Goal: Transaction & Acquisition: Obtain resource

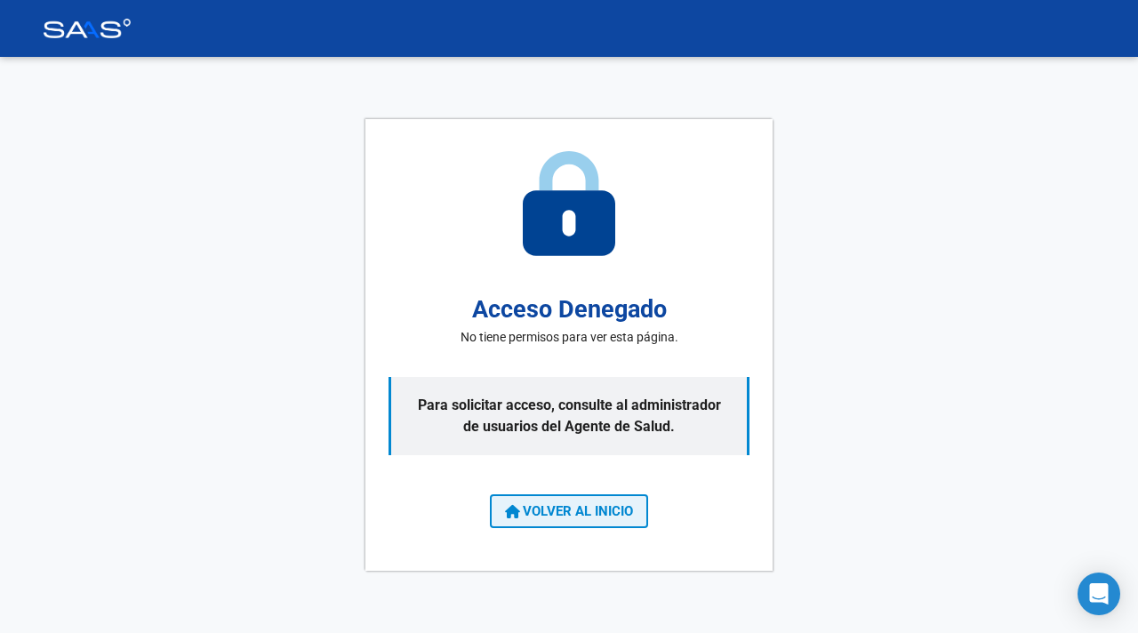
click at [559, 524] on button "VOLVER AL INICIO" at bounding box center [569, 511] width 158 height 34
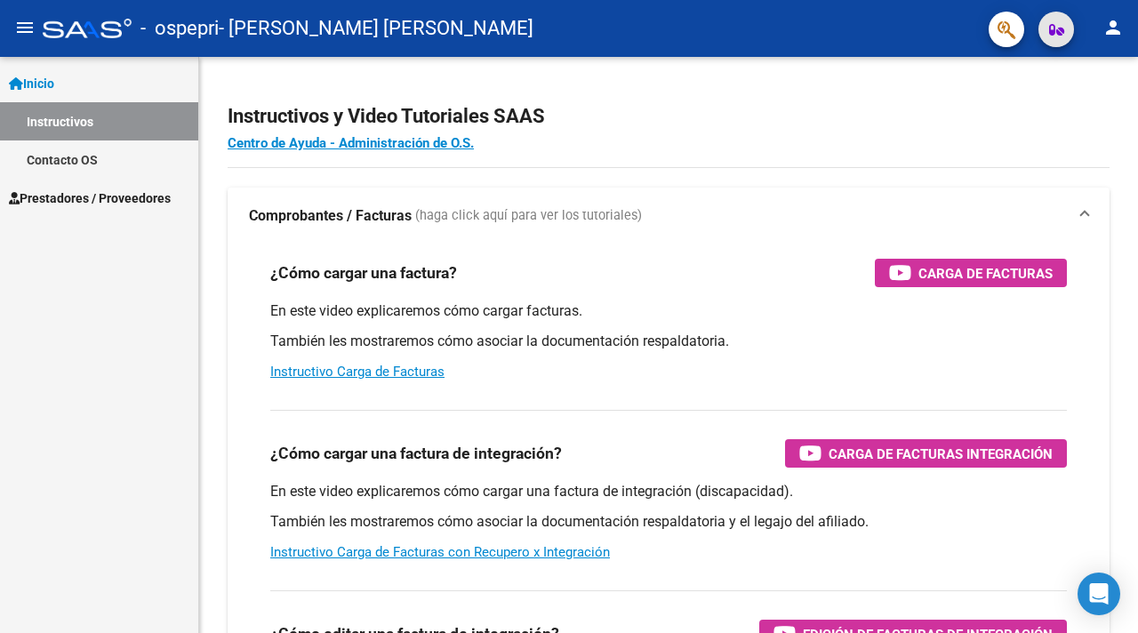
click at [1055, 29] on icon "button" at bounding box center [1056, 29] width 15 height 13
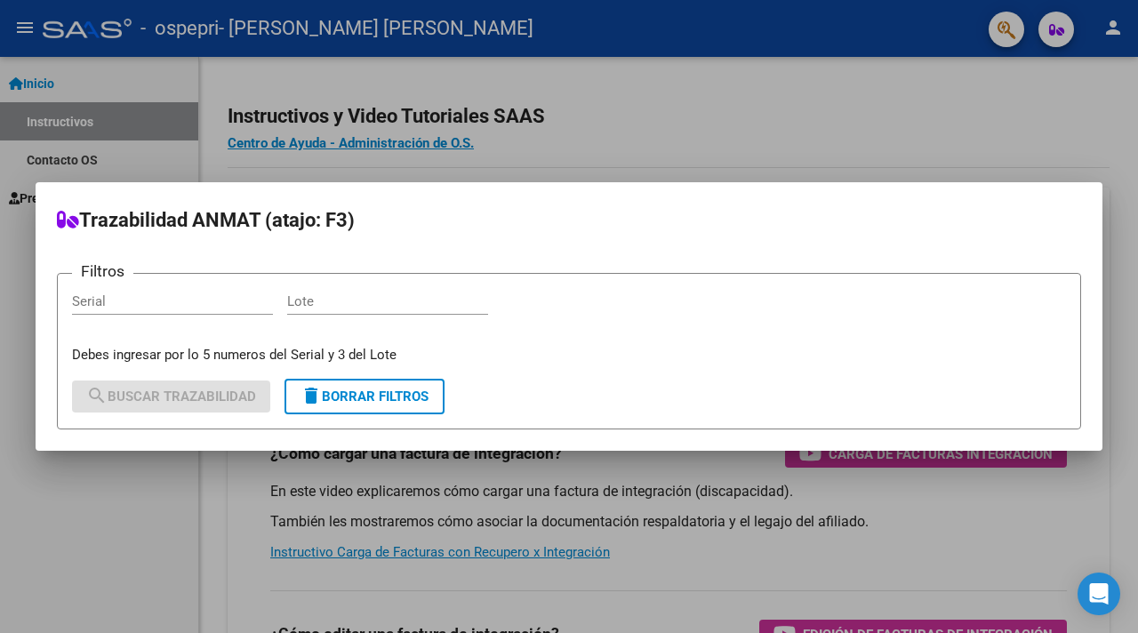
click at [875, 147] on div at bounding box center [569, 316] width 1138 height 633
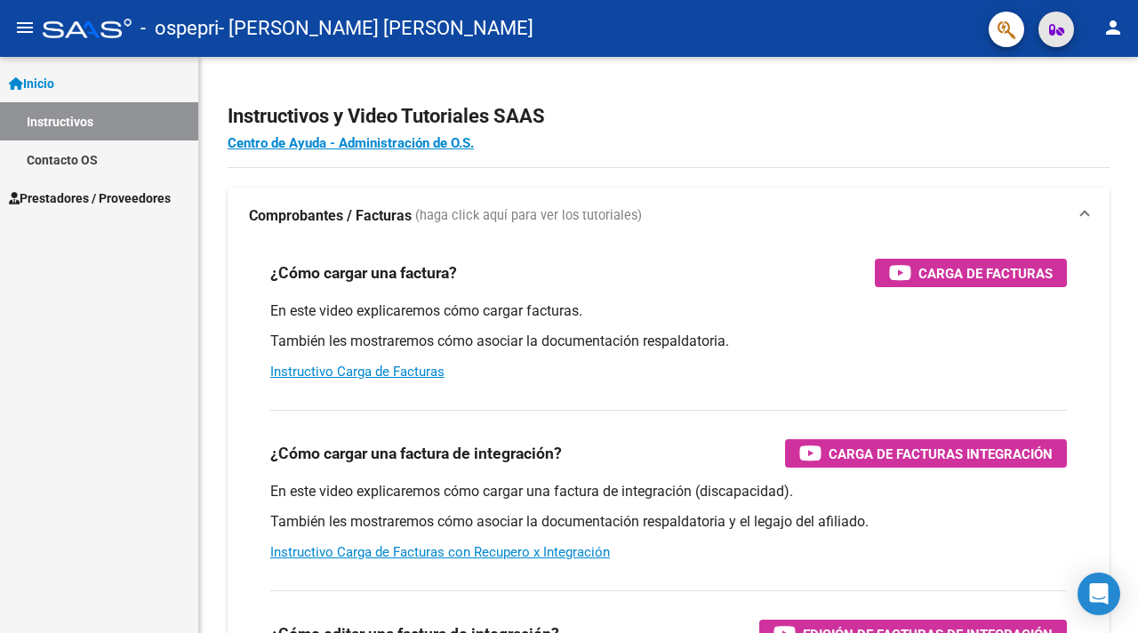
click at [1043, 37] on button "button" at bounding box center [1056, 30] width 36 height 36
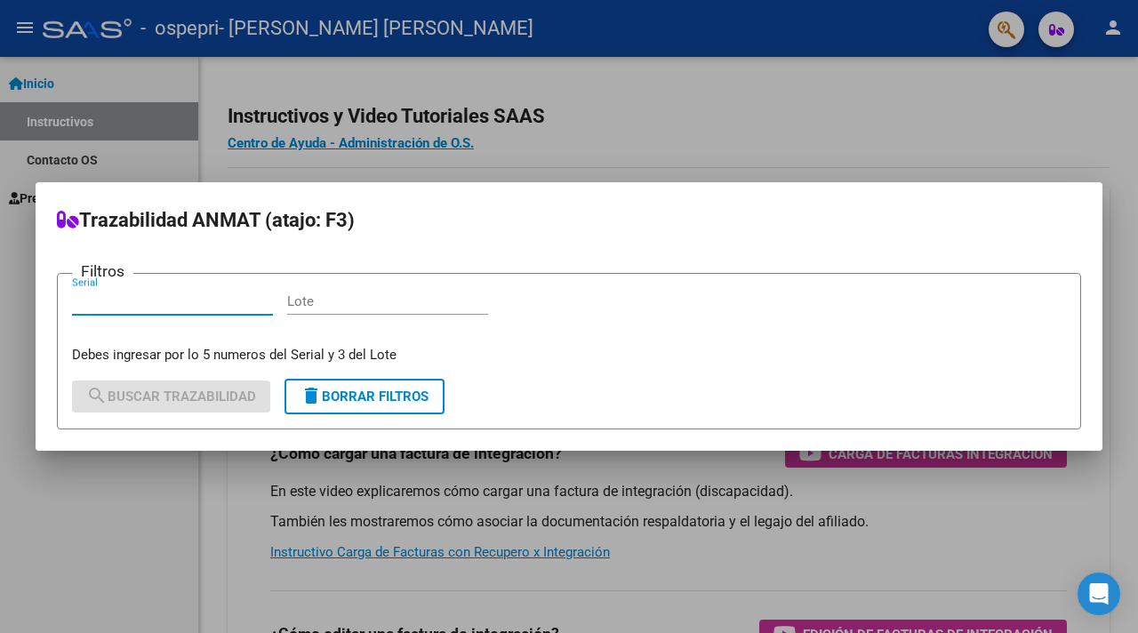
click at [1043, 37] on div at bounding box center [569, 316] width 1138 height 633
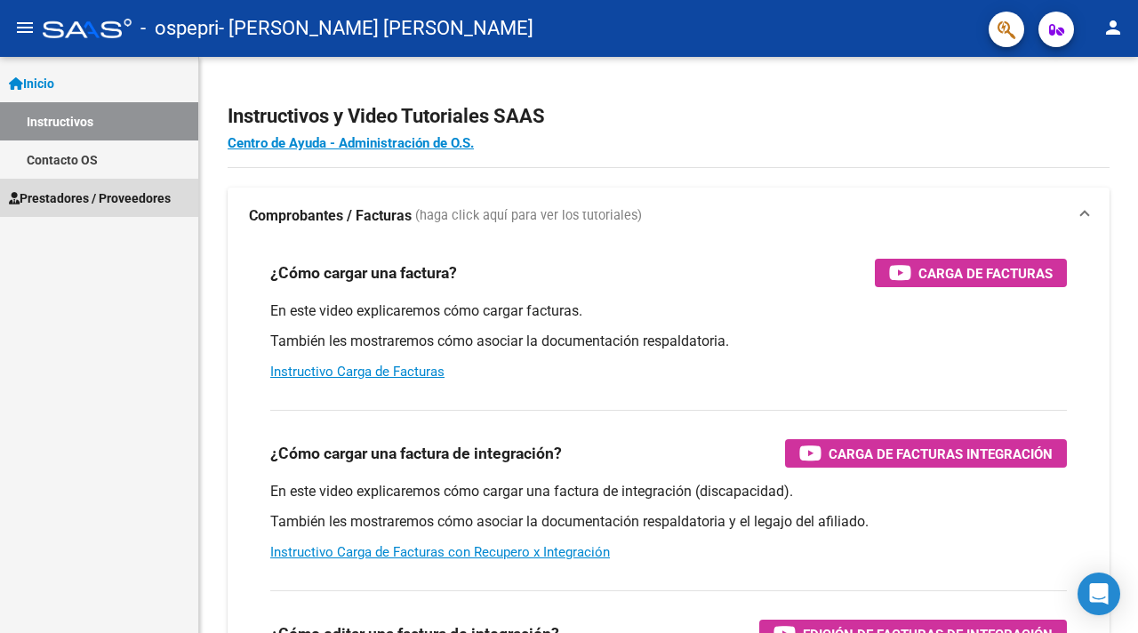
click at [143, 205] on span "Prestadores / Proveedores" at bounding box center [90, 198] width 162 height 20
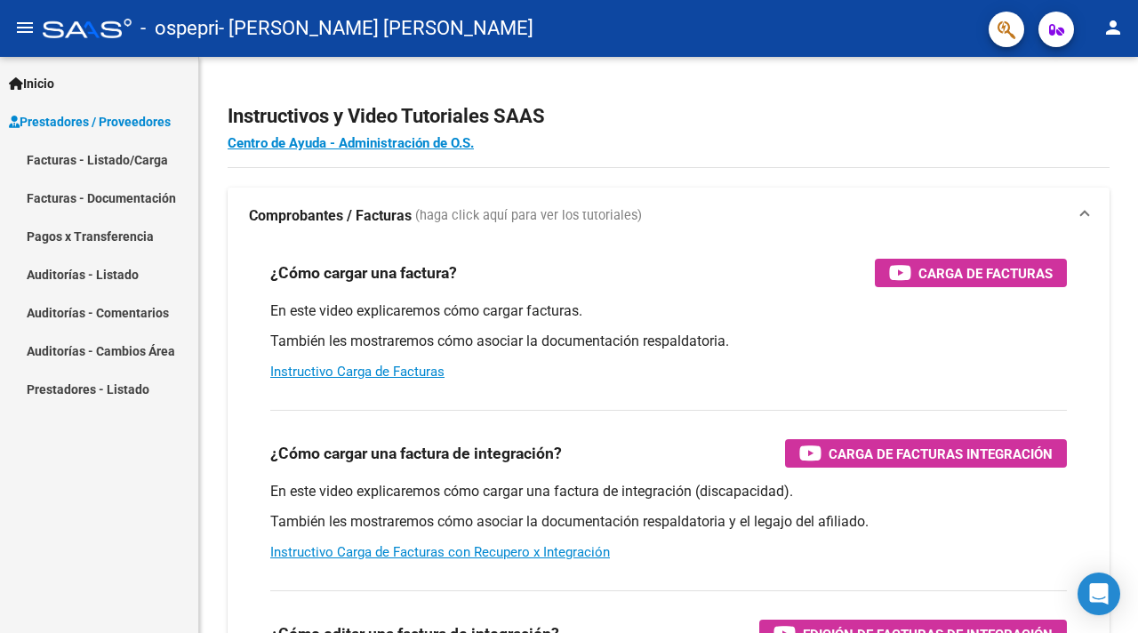
click at [84, 148] on link "Facturas - Listado/Carga" at bounding box center [99, 159] width 198 height 38
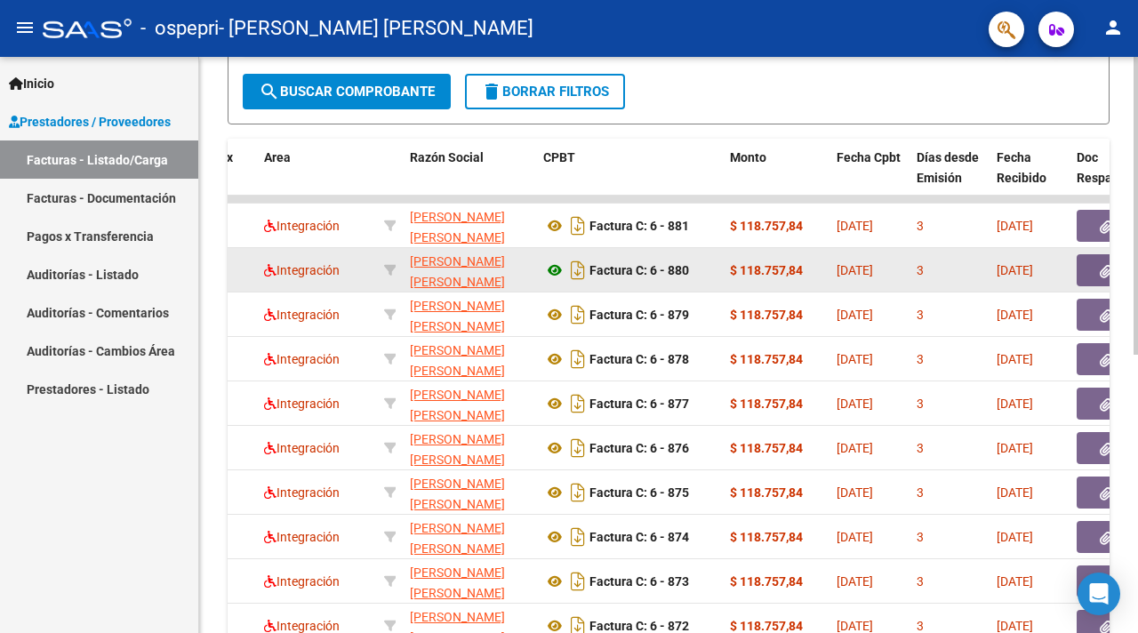
scroll to position [0, 1]
click at [1089, 273] on button "button" at bounding box center [1104, 270] width 57 height 32
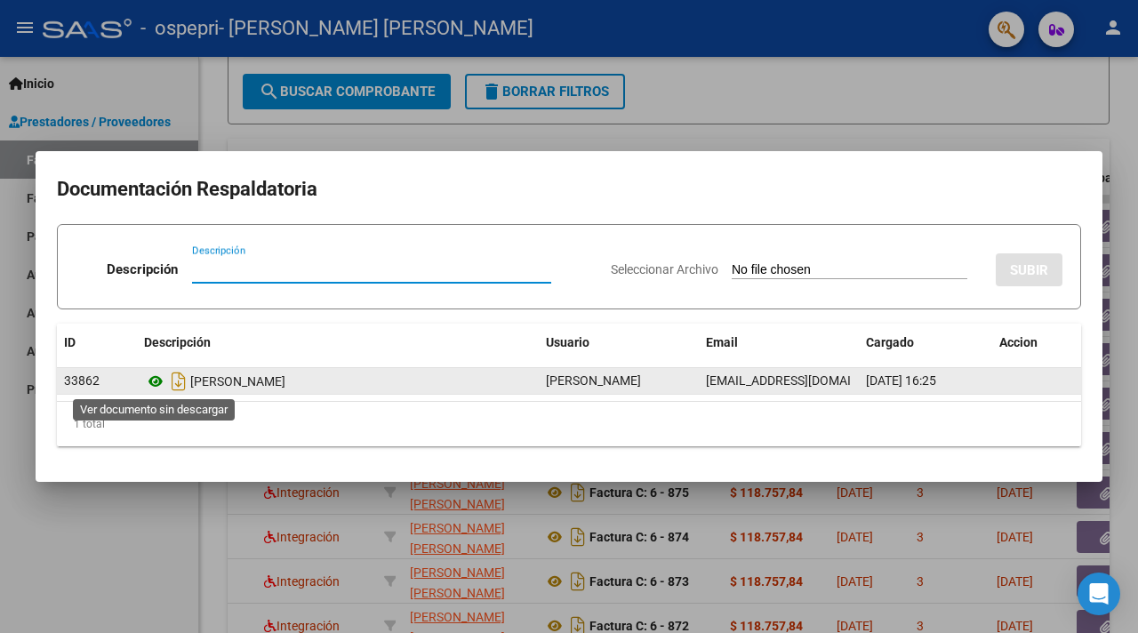
click at [153, 379] on icon at bounding box center [155, 381] width 23 height 21
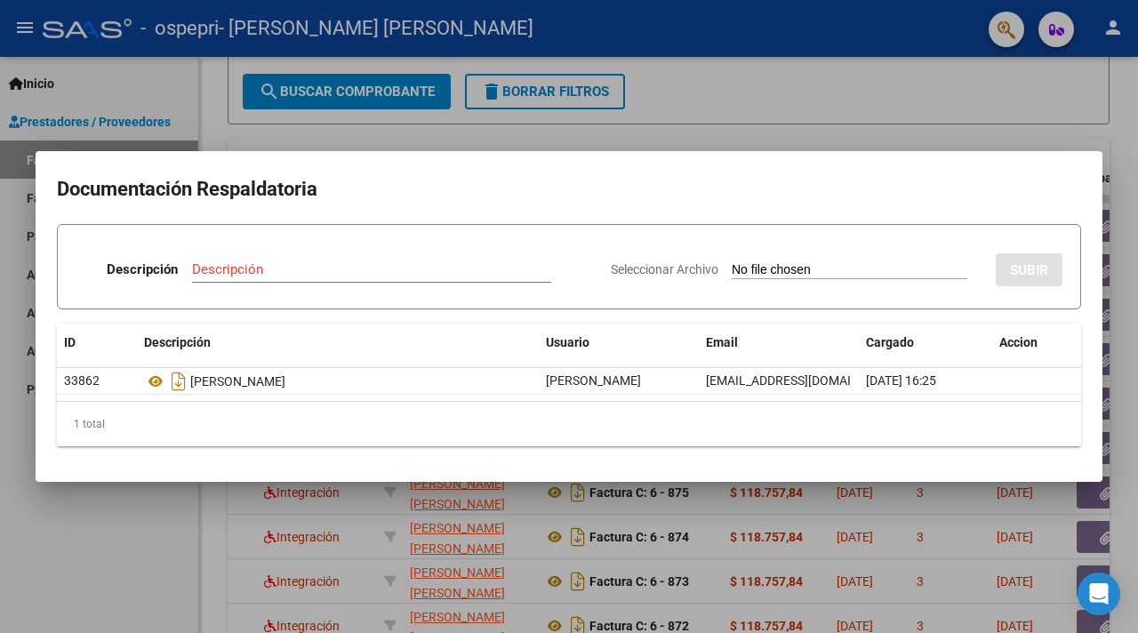
click at [824, 86] on div at bounding box center [569, 316] width 1138 height 633
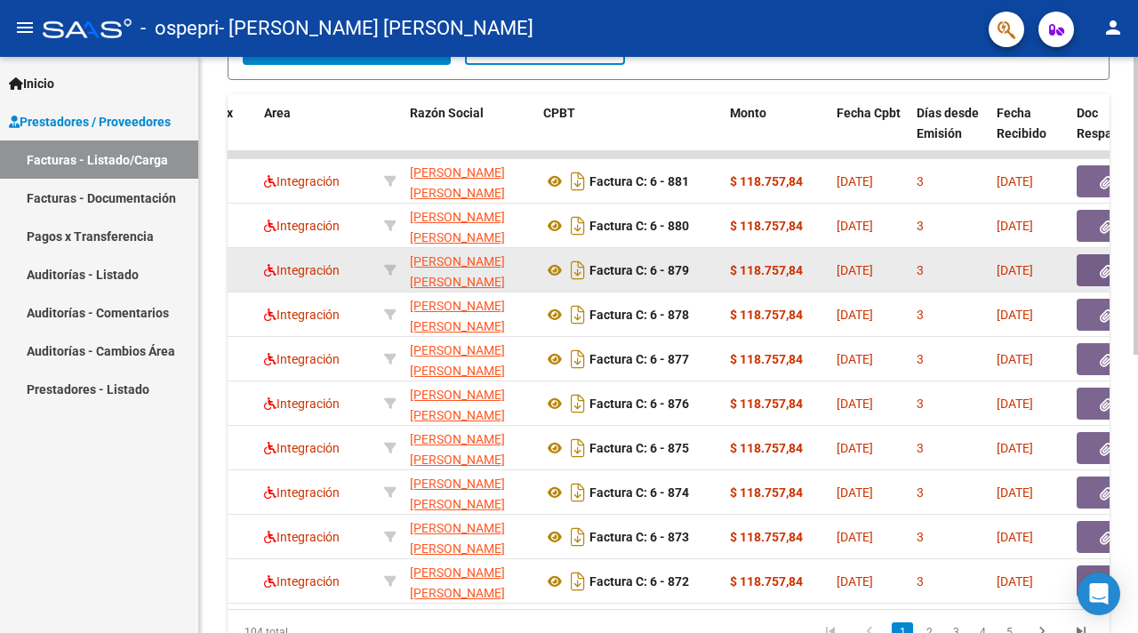
scroll to position [462, 0]
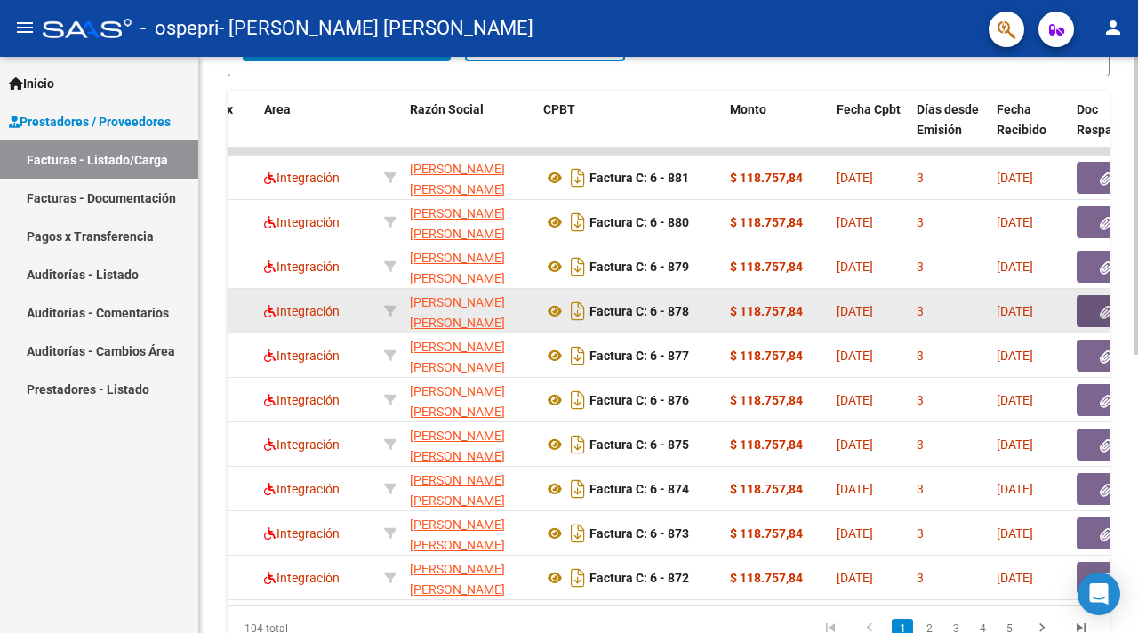
click at [1091, 315] on button "button" at bounding box center [1104, 311] width 57 height 32
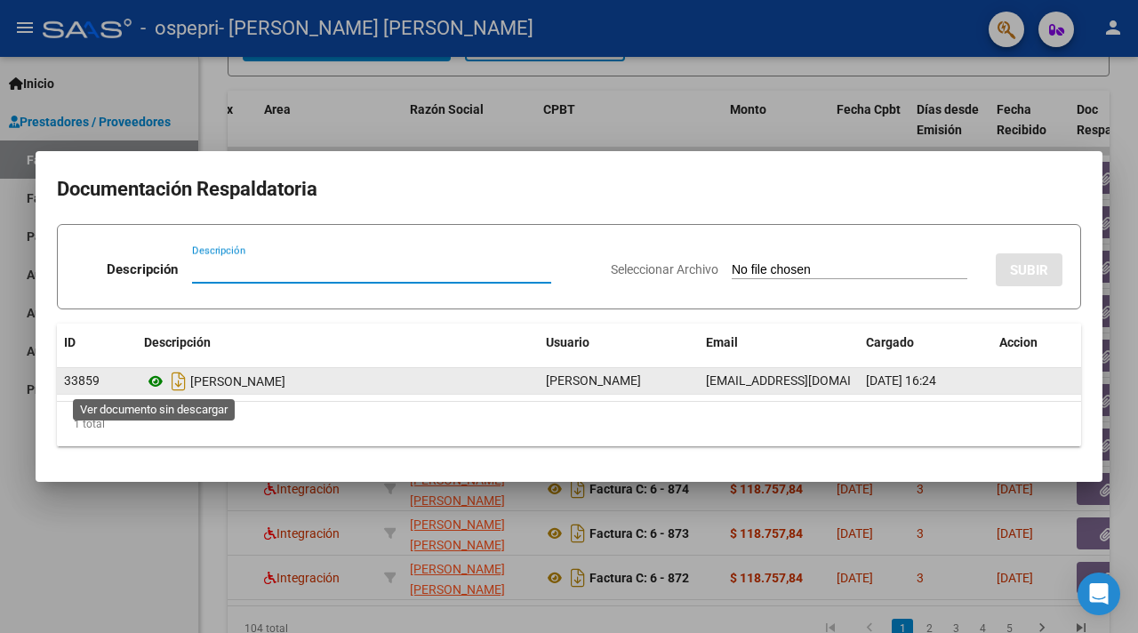
click at [152, 387] on icon at bounding box center [155, 381] width 23 height 21
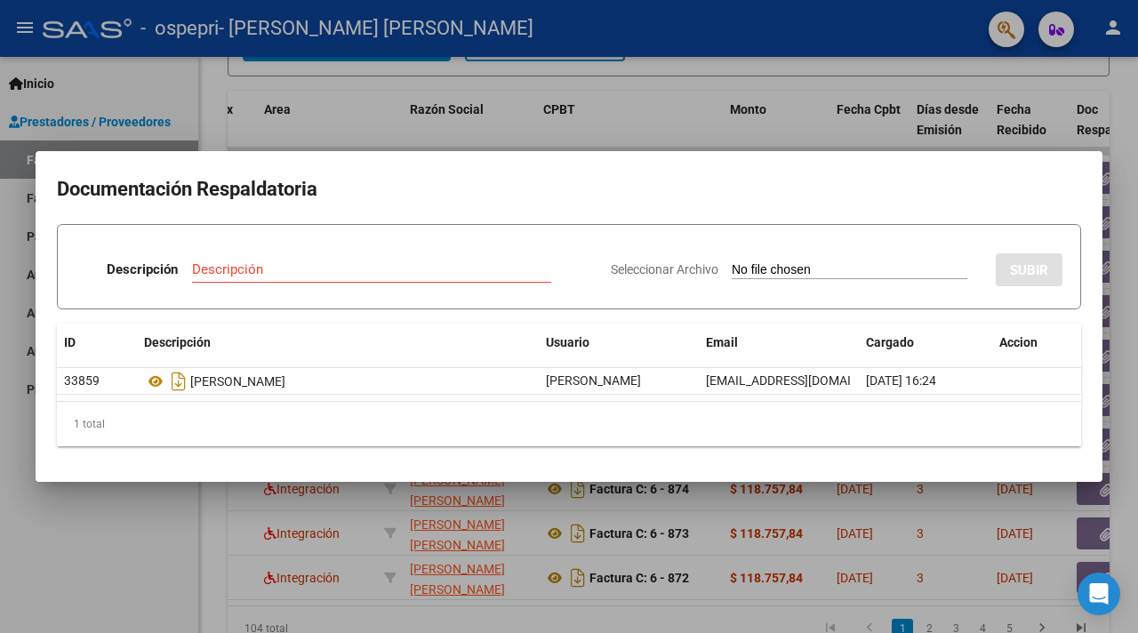
click at [842, 103] on div at bounding box center [569, 316] width 1138 height 633
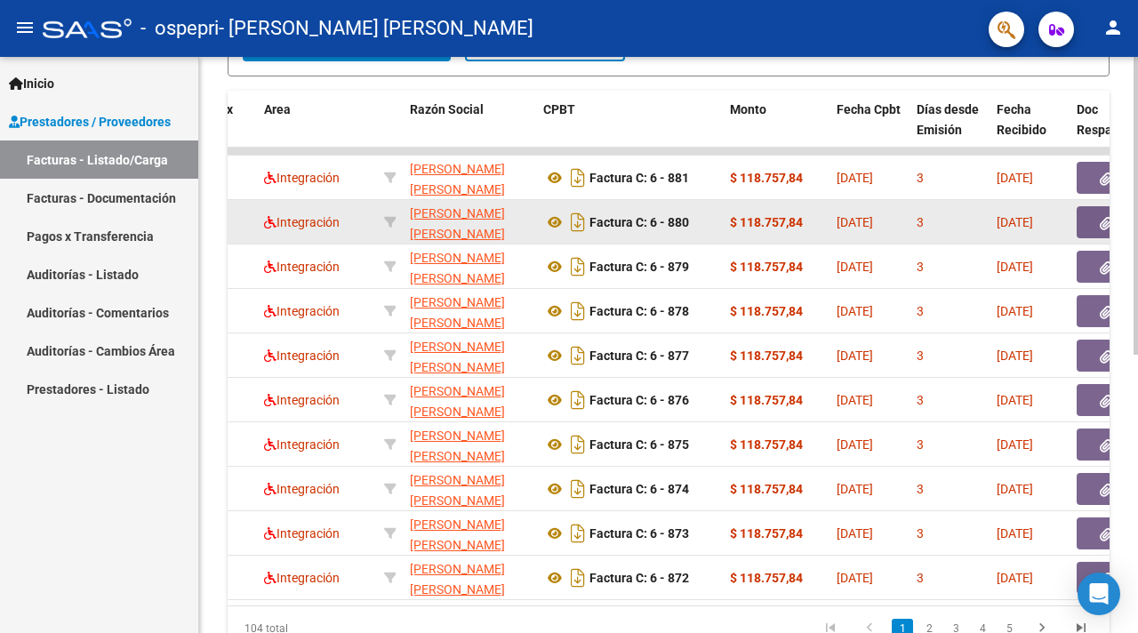
click at [1092, 231] on button "button" at bounding box center [1104, 222] width 57 height 32
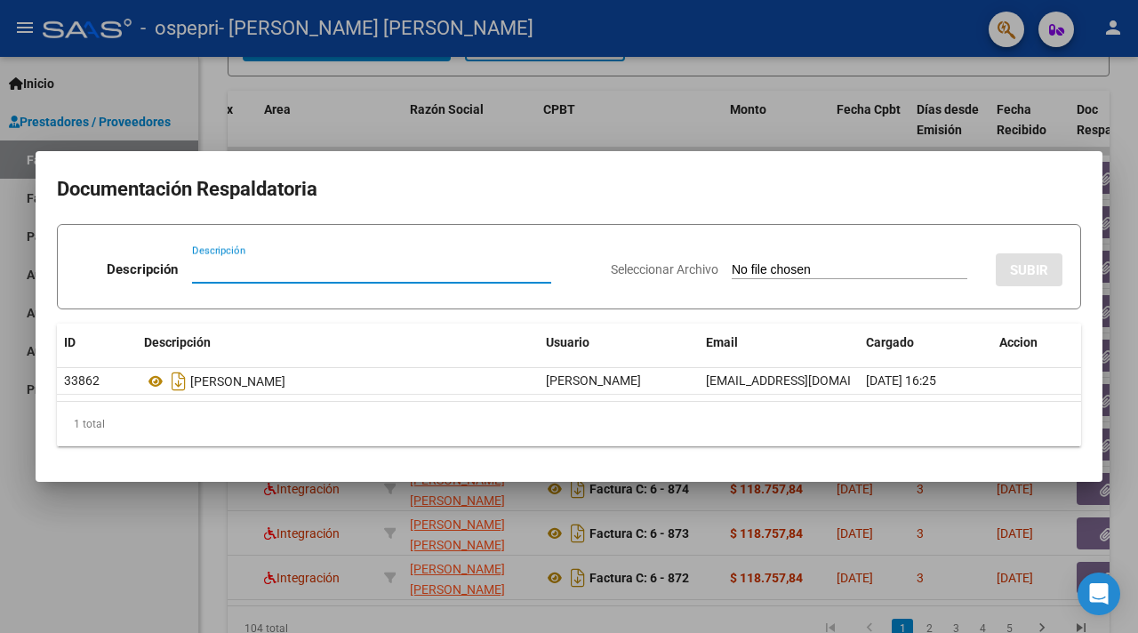
click at [403, 109] on div at bounding box center [569, 316] width 1138 height 633
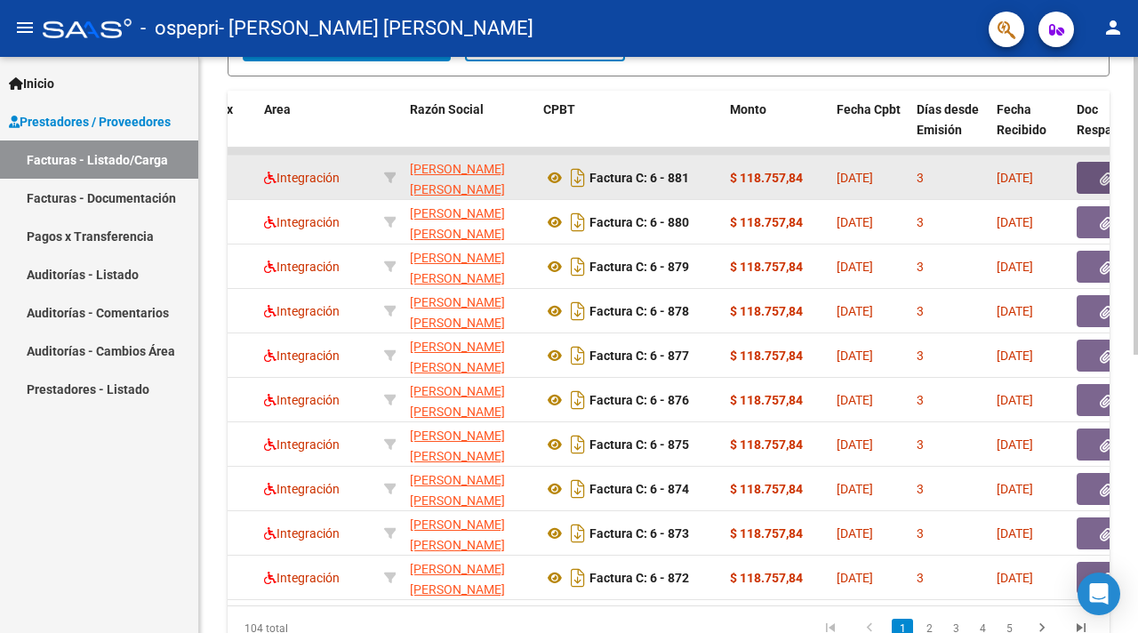
click at [1078, 183] on button "button" at bounding box center [1104, 178] width 57 height 32
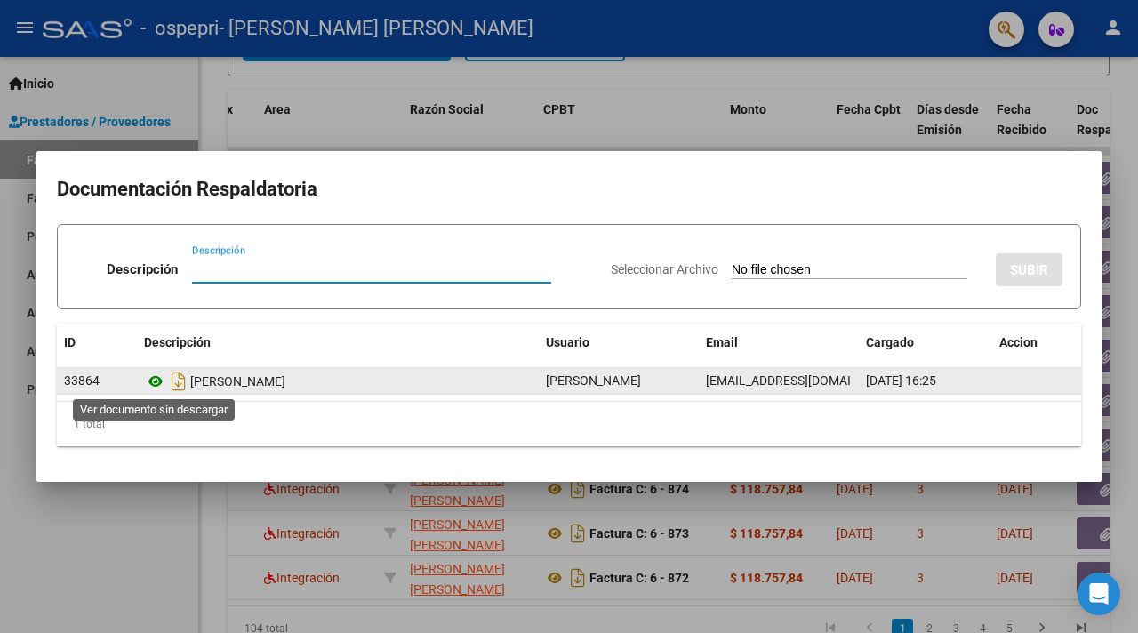
click at [153, 380] on icon at bounding box center [155, 381] width 23 height 21
click at [150, 387] on icon at bounding box center [155, 381] width 23 height 21
